Goal: Task Accomplishment & Management: Manage account settings

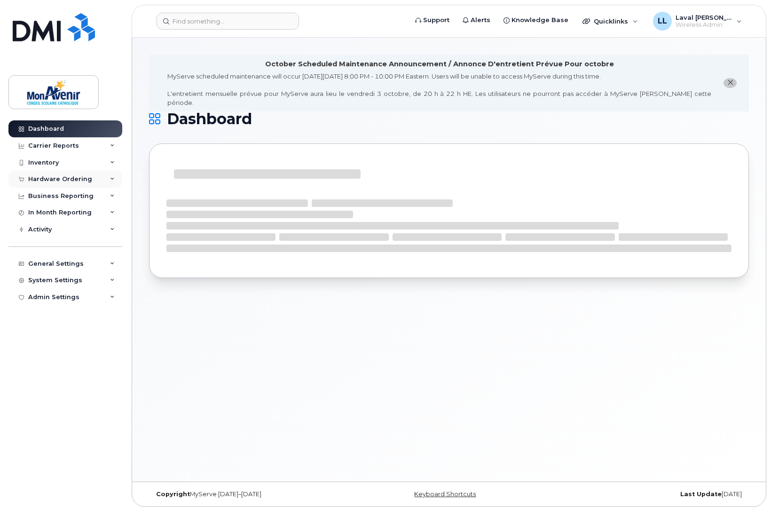
click at [50, 179] on div "Hardware Ordering" at bounding box center [60, 179] width 64 height 8
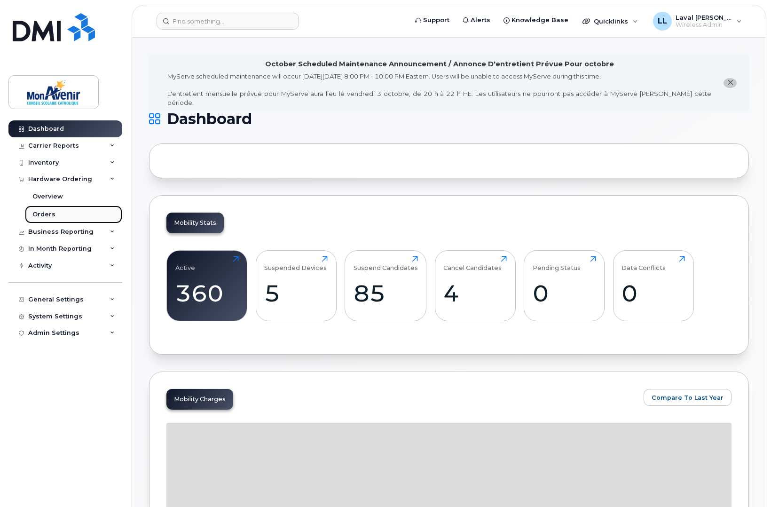
click at [45, 216] on div "Orders" at bounding box center [43, 214] width 23 height 8
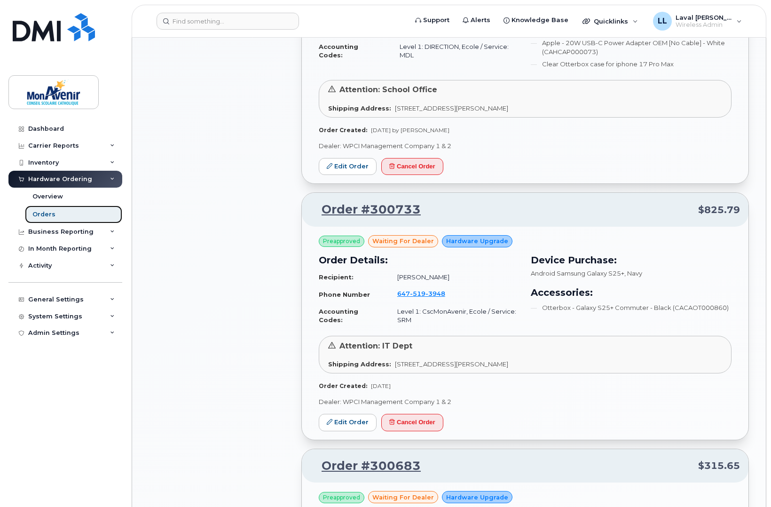
scroll to position [783, 0]
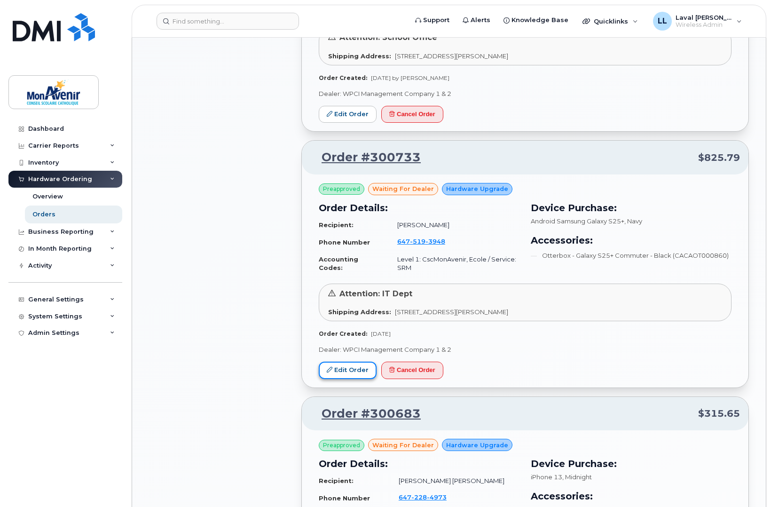
click at [327, 370] on icon at bounding box center [330, 370] width 6 height 6
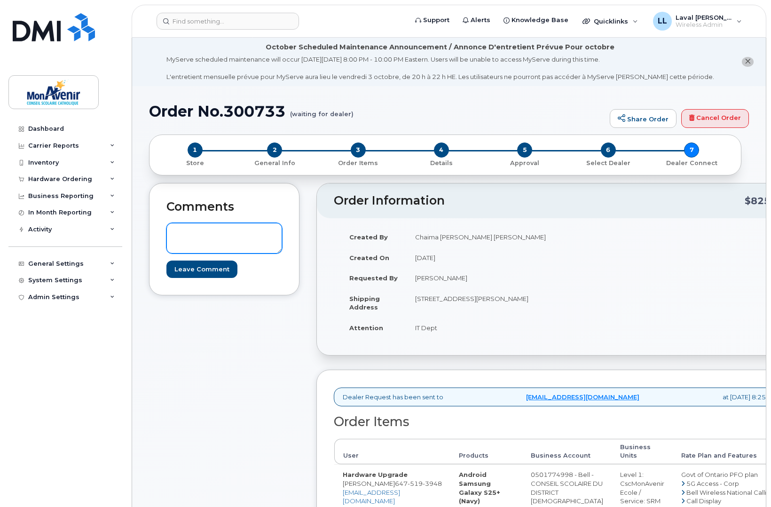
click at [219, 244] on textarea at bounding box center [224, 238] width 116 height 31
type textarea "Already received by user. Please close. Thanks"
click at [208, 265] on input "Leave Comment" at bounding box center [201, 268] width 71 height 17
type input "Create Event"
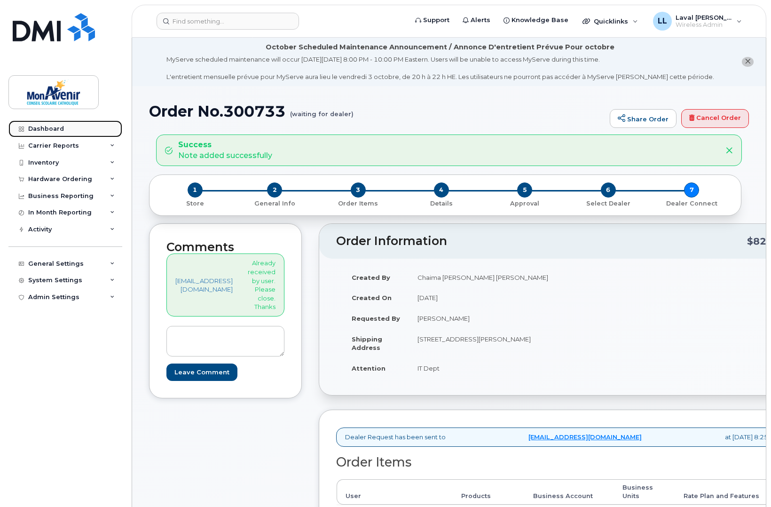
click at [54, 125] on div "Dashboard" at bounding box center [46, 129] width 36 height 8
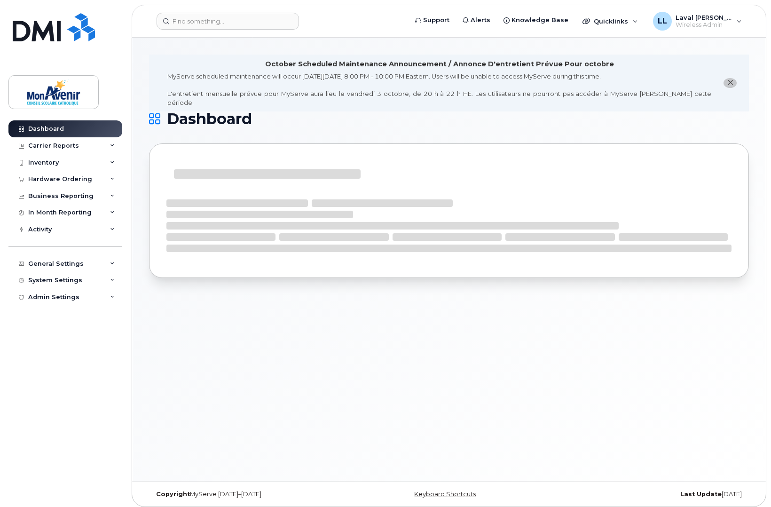
click at [55, 180] on div "Hardware Ordering" at bounding box center [60, 179] width 64 height 8
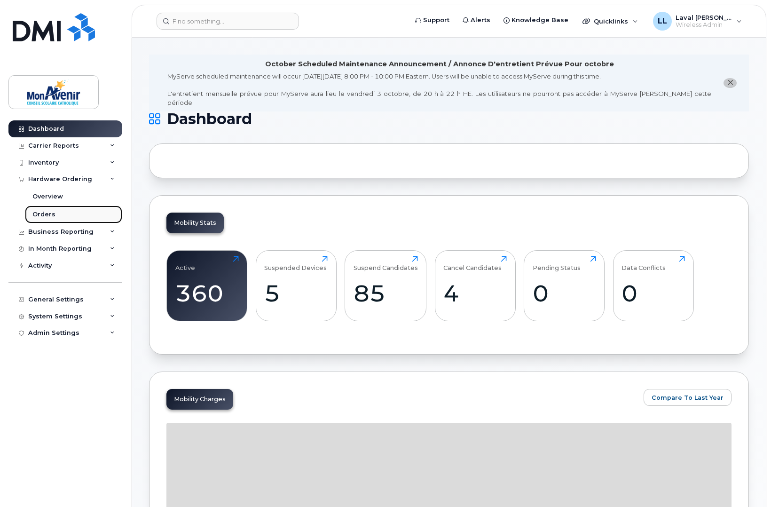
click at [38, 212] on div "Orders" at bounding box center [43, 214] width 23 height 8
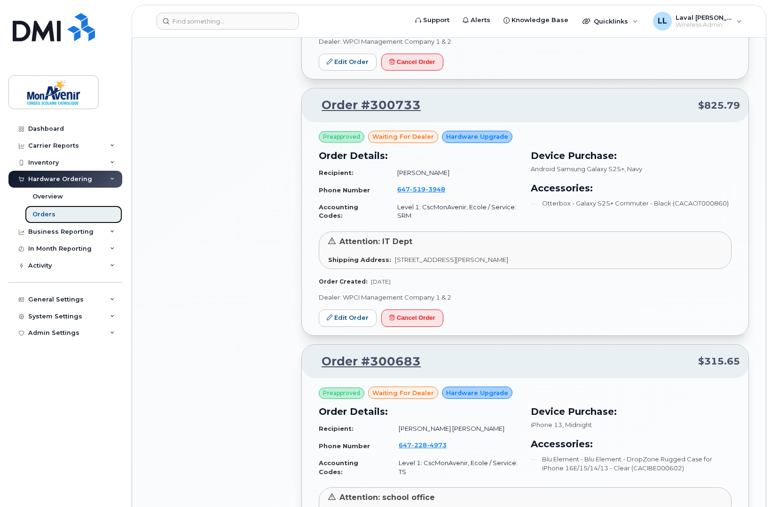
scroll to position [887, 0]
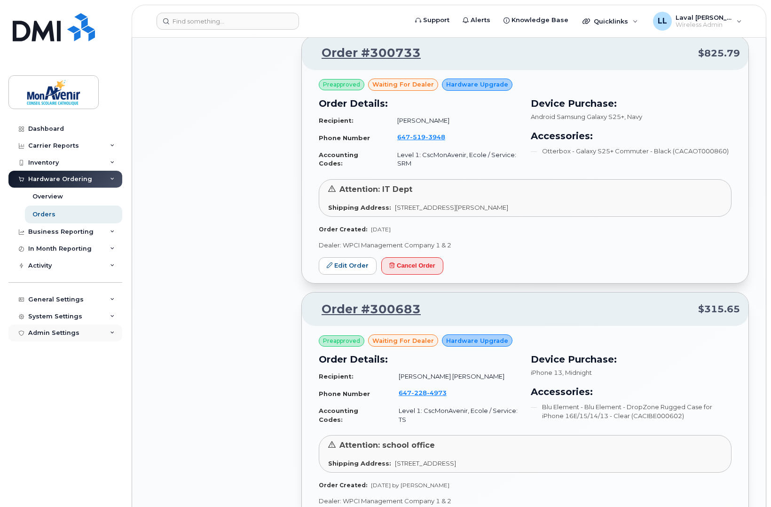
click at [49, 334] on div "Admin Settings" at bounding box center [53, 333] width 51 height 8
click at [54, 369] on div "Integrations" at bounding box center [52, 368] width 40 height 8
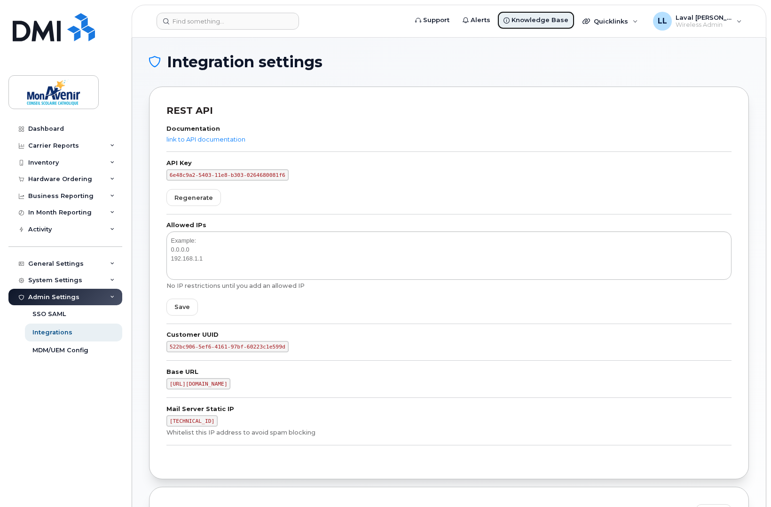
click at [528, 19] on span "Knowledge Base" at bounding box center [539, 20] width 57 height 9
click at [201, 136] on link "link to API documentation" at bounding box center [205, 139] width 79 height 8
drag, startPoint x: 276, startPoint y: 175, endPoint x: 178, endPoint y: 167, distance: 98.6
click at [178, 167] on div "API Key 6e48c9a2-5403-11e8-b303-0264680081f6" at bounding box center [448, 170] width 565 height 20
copy code "6e48c9a2-5403-11e8-b303-0264680081f6"
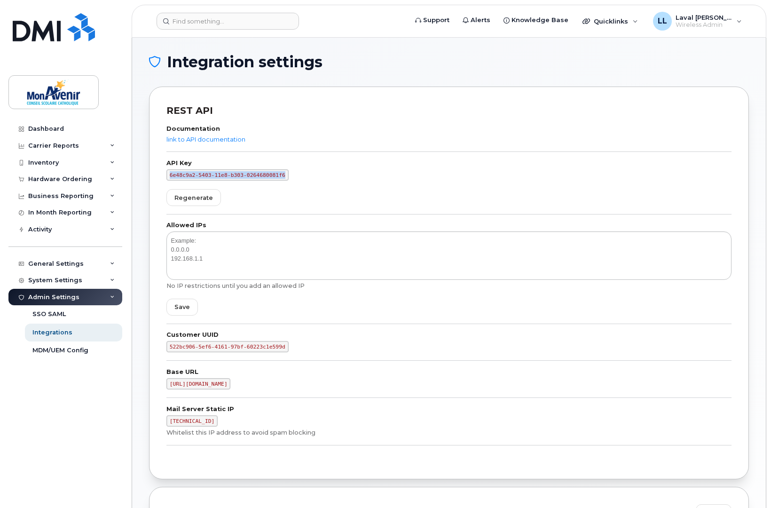
click at [196, 175] on code "6e48c9a2-5403-11e8-b303-0264680081f6" at bounding box center [227, 174] width 122 height 11
drag, startPoint x: 180, startPoint y: 172, endPoint x: 340, endPoint y: 172, distance: 160.3
click at [340, 172] on div "API Key 6e48c9a2-5403-11e8-b303-0264680081f6" at bounding box center [448, 170] width 565 height 20
click at [256, 174] on code "6e48c9a2-5403-11e8-b303-0264680081f6" at bounding box center [227, 174] width 122 height 11
click at [266, 172] on code "6e48c9a2-5403-11e8-b303-0264680081f6" at bounding box center [227, 174] width 122 height 11
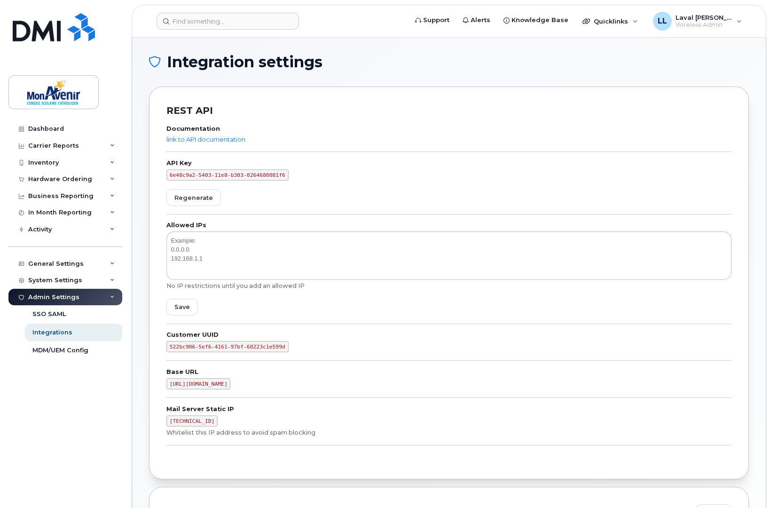
click at [172, 174] on code "6e48c9a2-5403-11e8-b303-0264680081f6" at bounding box center [227, 174] width 122 height 11
drag, startPoint x: 171, startPoint y: 174, endPoint x: 312, endPoint y: 181, distance: 141.2
click at [312, 181] on form "API Key 6e48c9a2-5403-11e8-b303-0264680081f6 Regenerate" at bounding box center [448, 187] width 565 height 54
click at [329, 182] on form "API Key 6e48c9a2-5403-11e8-b303-0264680081f6 Regenerate" at bounding box center [448, 187] width 565 height 54
click at [201, 138] on link "link to API documentation" at bounding box center [205, 139] width 79 height 8
